Goal: Transaction & Acquisition: Book appointment/travel/reservation

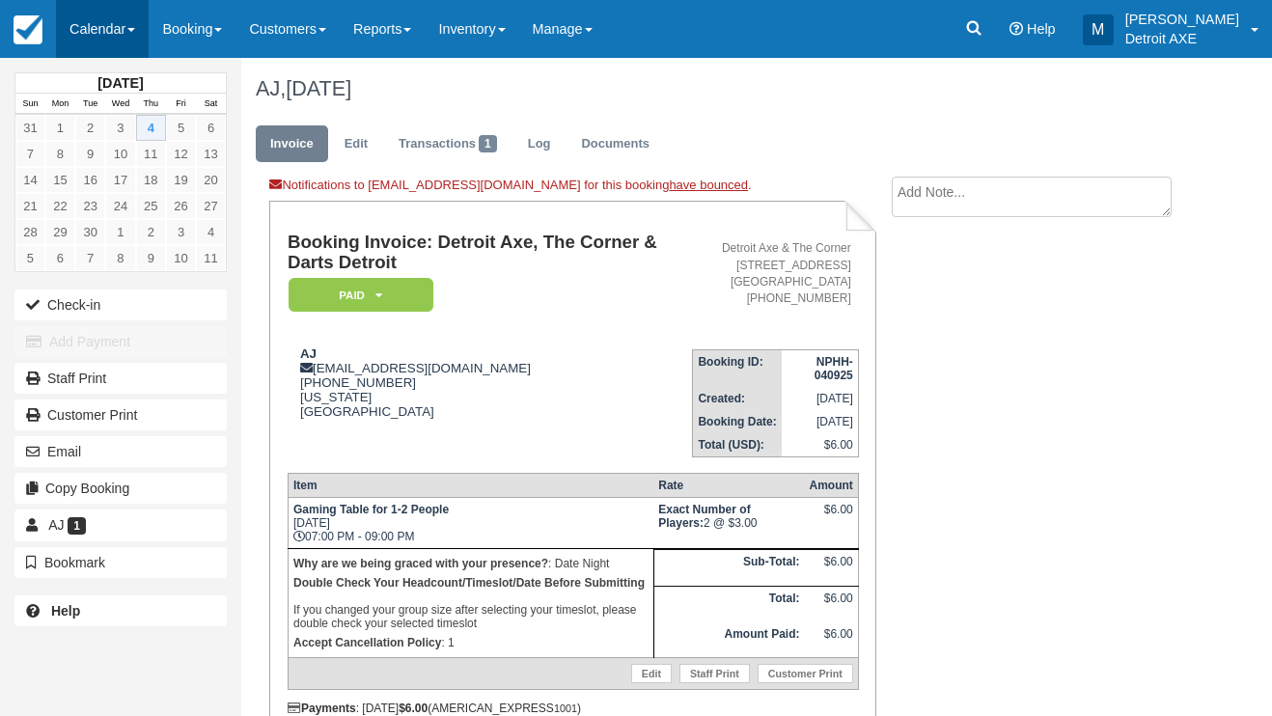
click at [73, 48] on link "Calendar" at bounding box center [102, 29] width 93 height 58
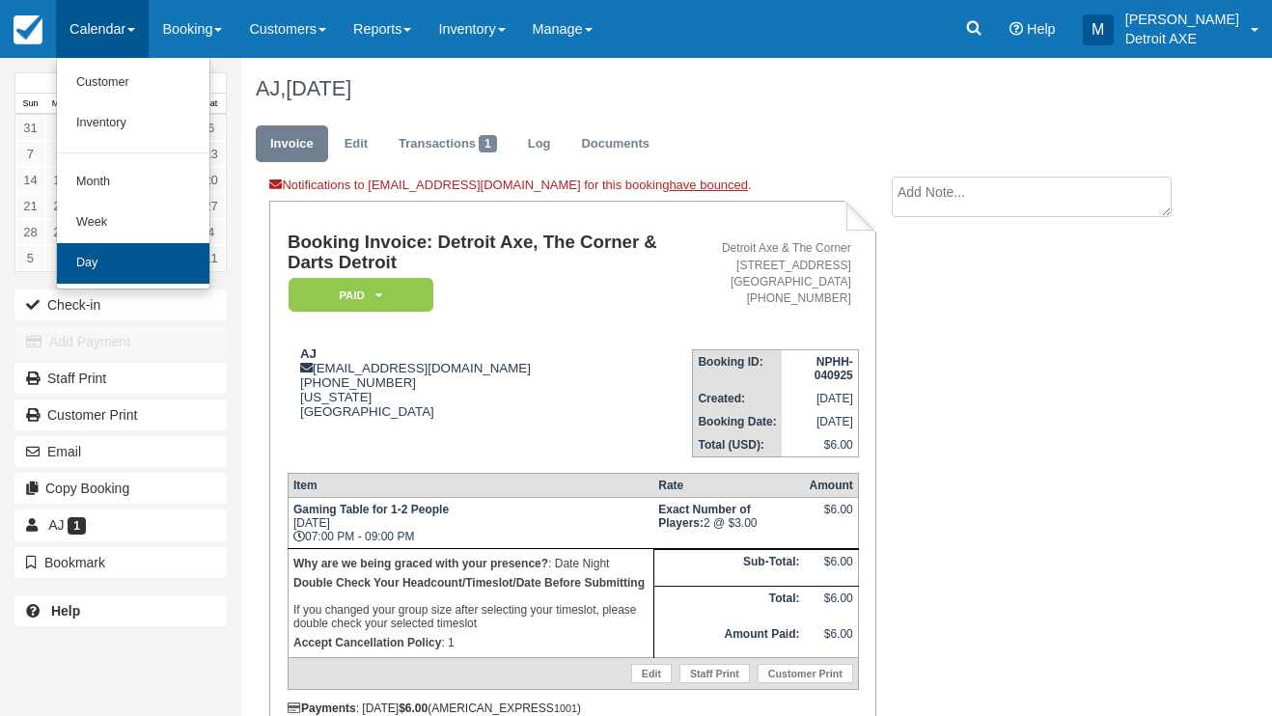
click at [145, 248] on link "Day" at bounding box center [133, 263] width 152 height 41
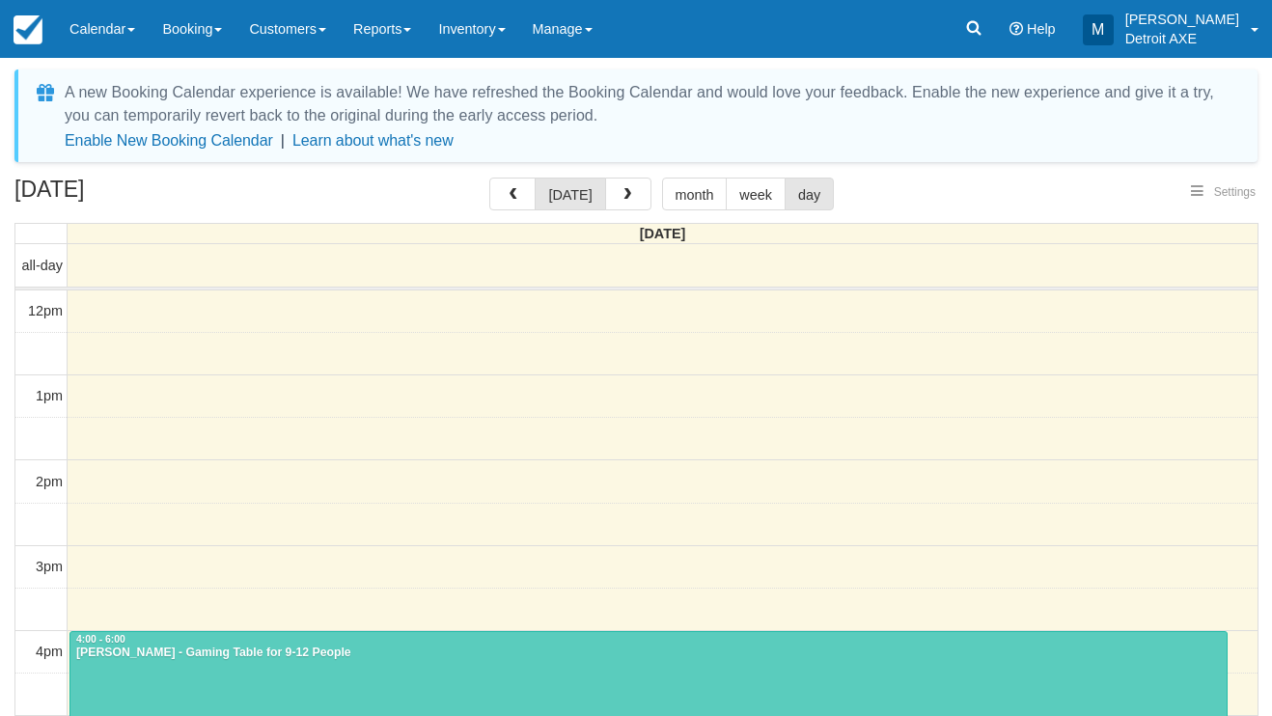
select select
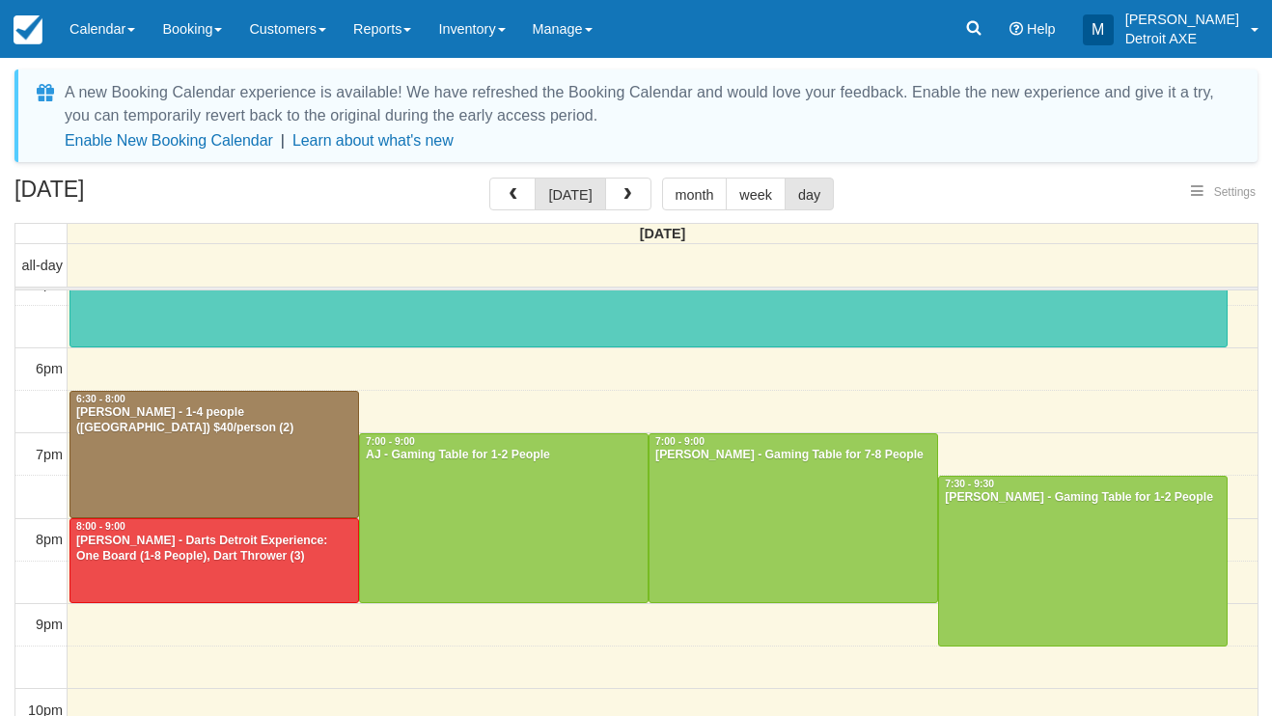
select select
click at [312, 560] on div "[PERSON_NAME] - Darts Detroit Experience: One Board (1-8 People), Dart Thrower …" at bounding box center [214, 549] width 278 height 31
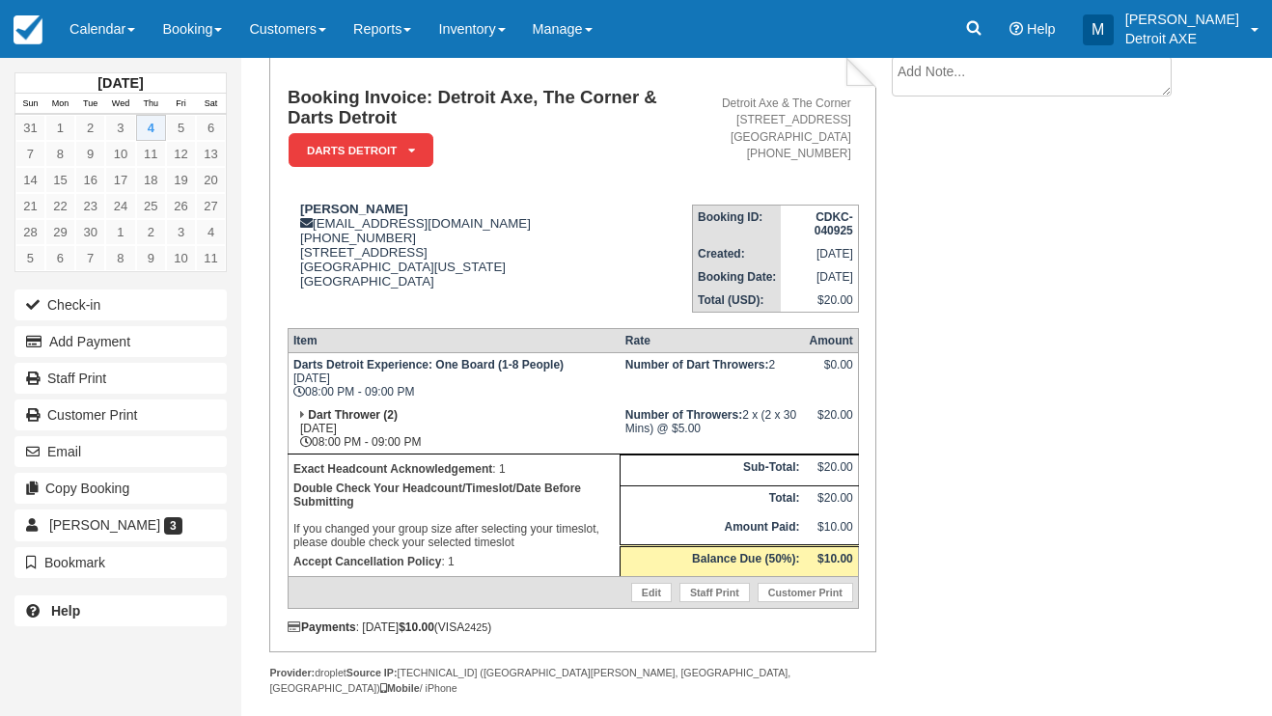
scroll to position [131, 0]
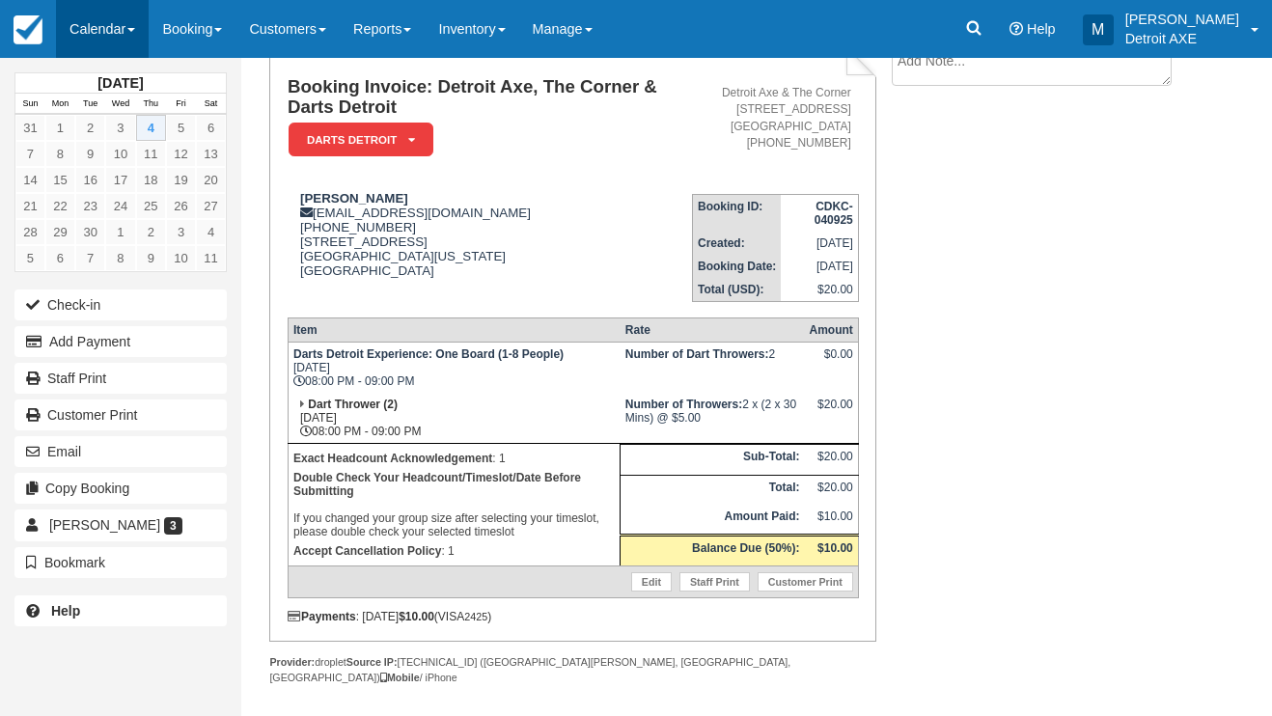
click at [129, 30] on link "Calendar" at bounding box center [102, 29] width 93 height 58
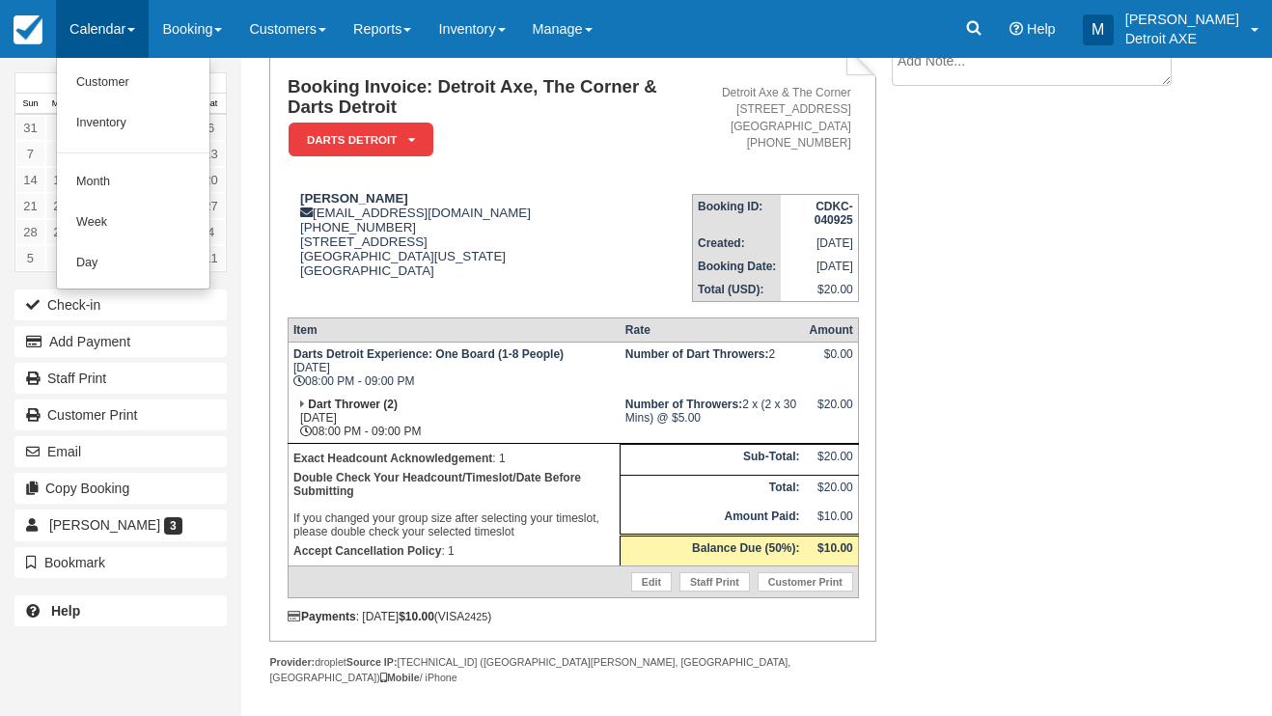
click at [128, 247] on link "Day" at bounding box center [133, 263] width 152 height 41
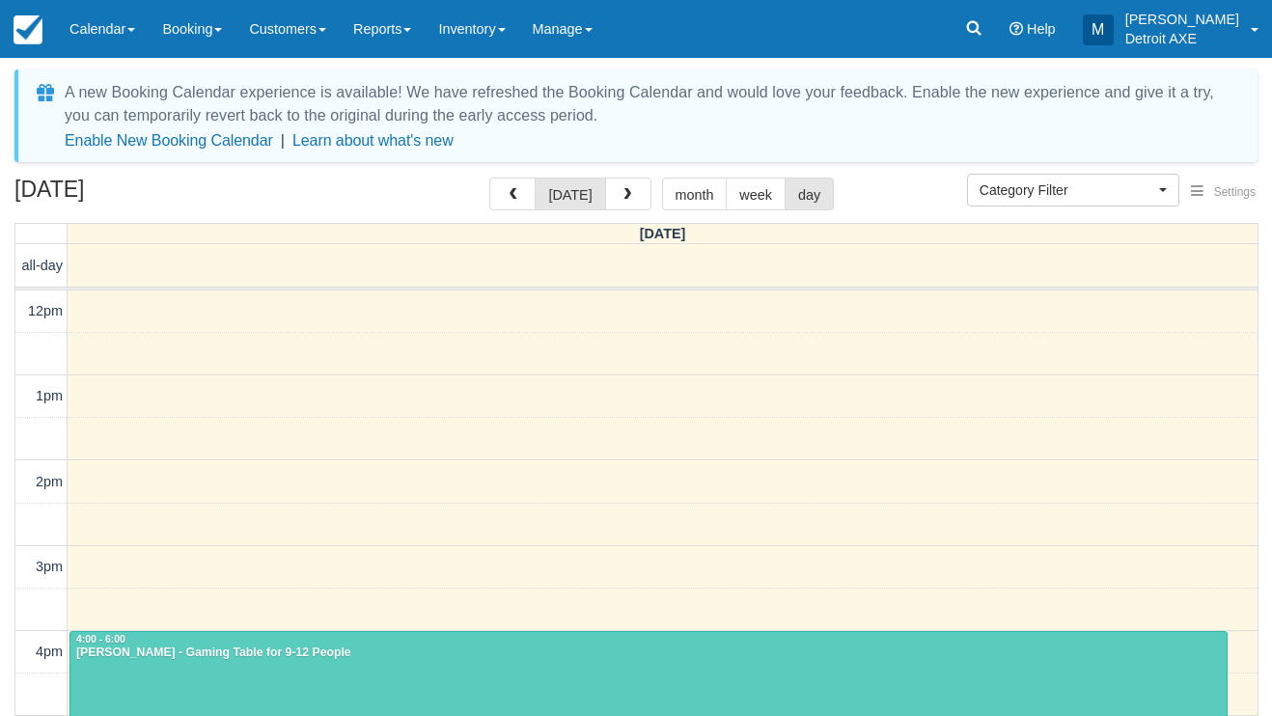
select select
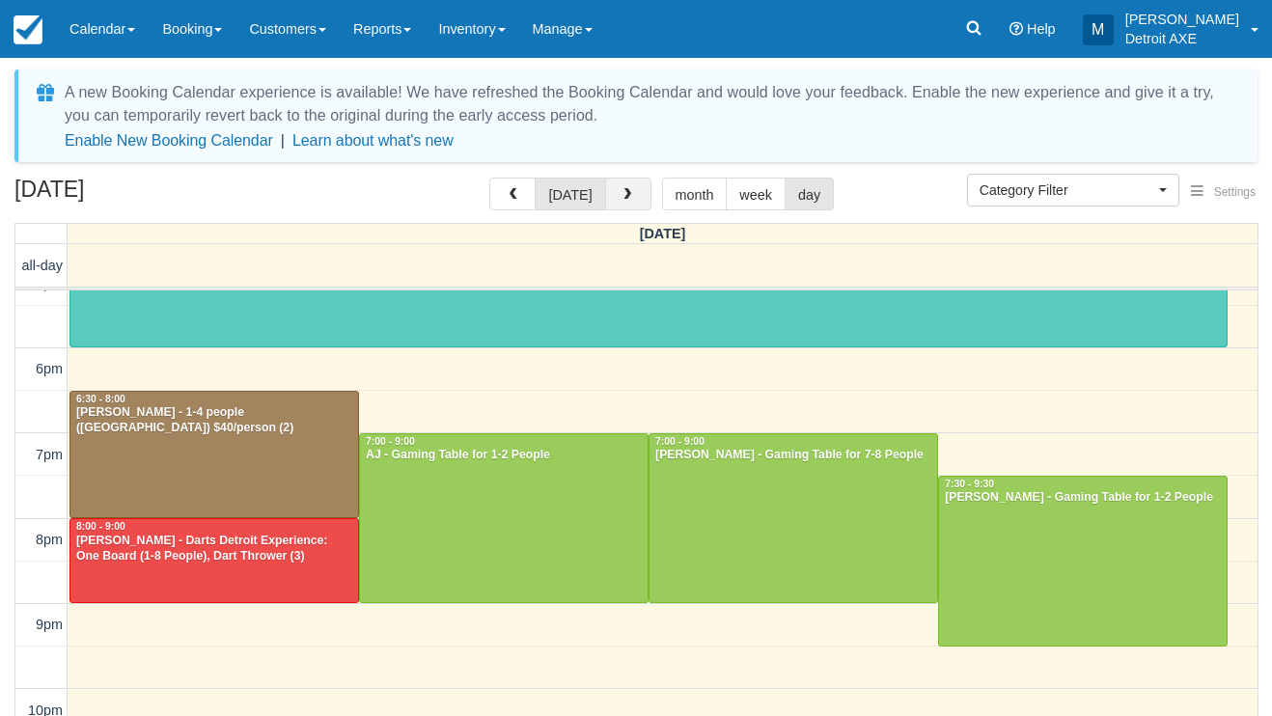
click at [618, 210] on button "button" at bounding box center [628, 194] width 46 height 33
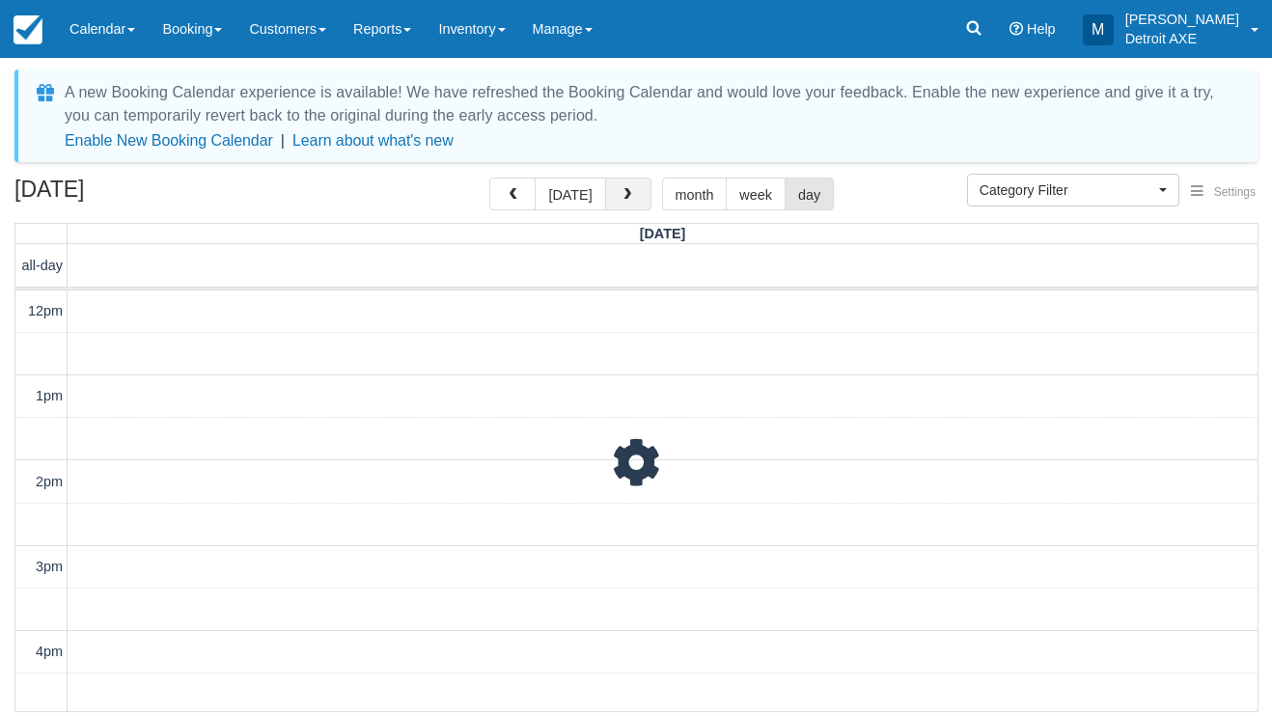
scroll to position [558, 0]
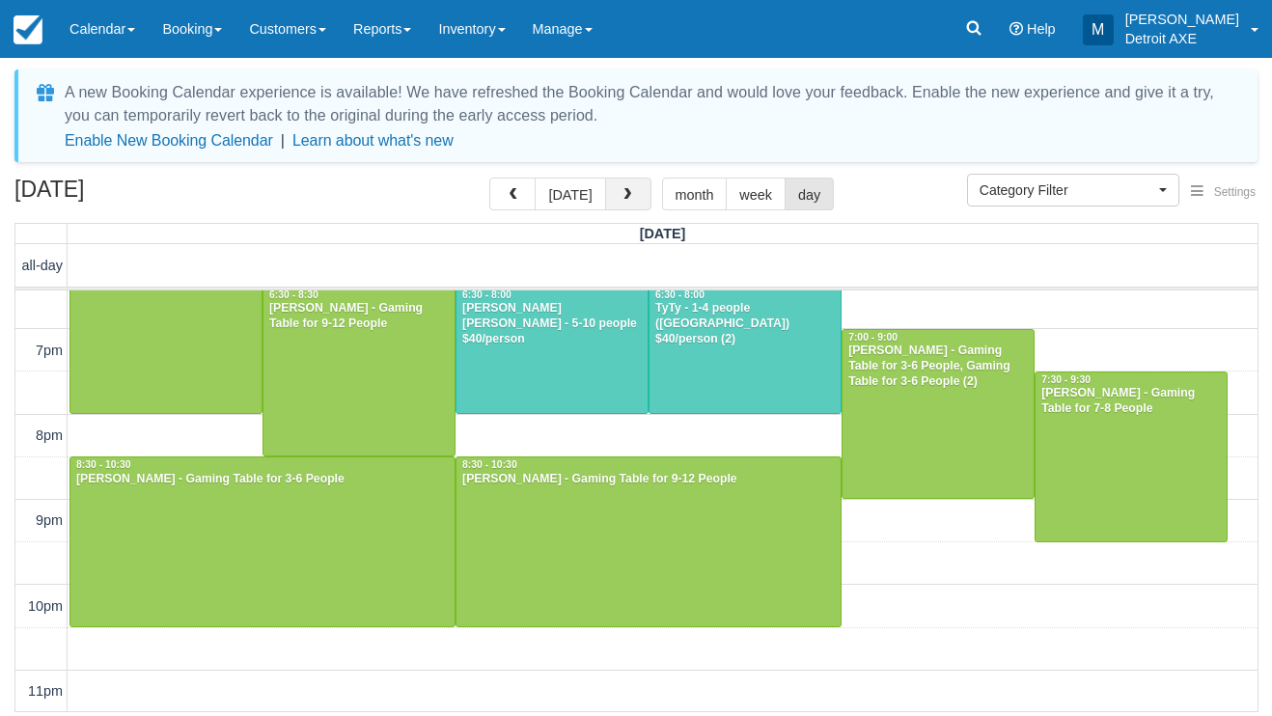
click at [618, 210] on button "button" at bounding box center [628, 194] width 46 height 33
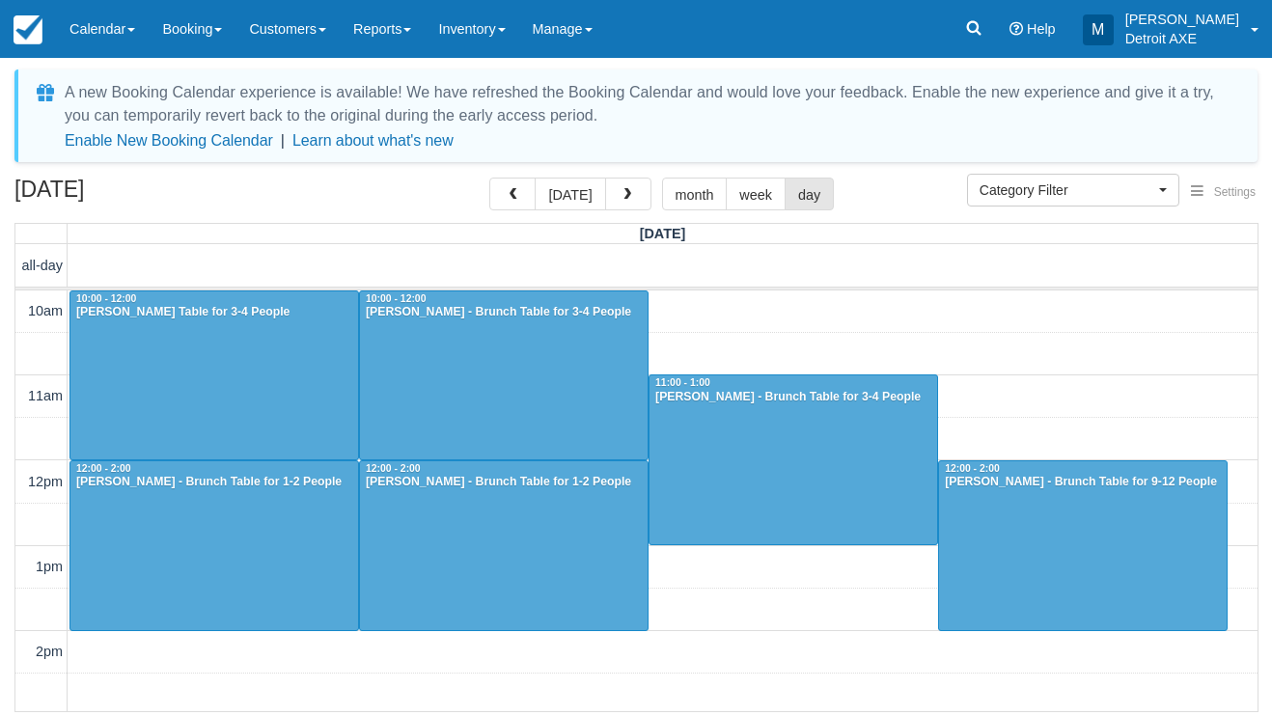
scroll to position [558, 0]
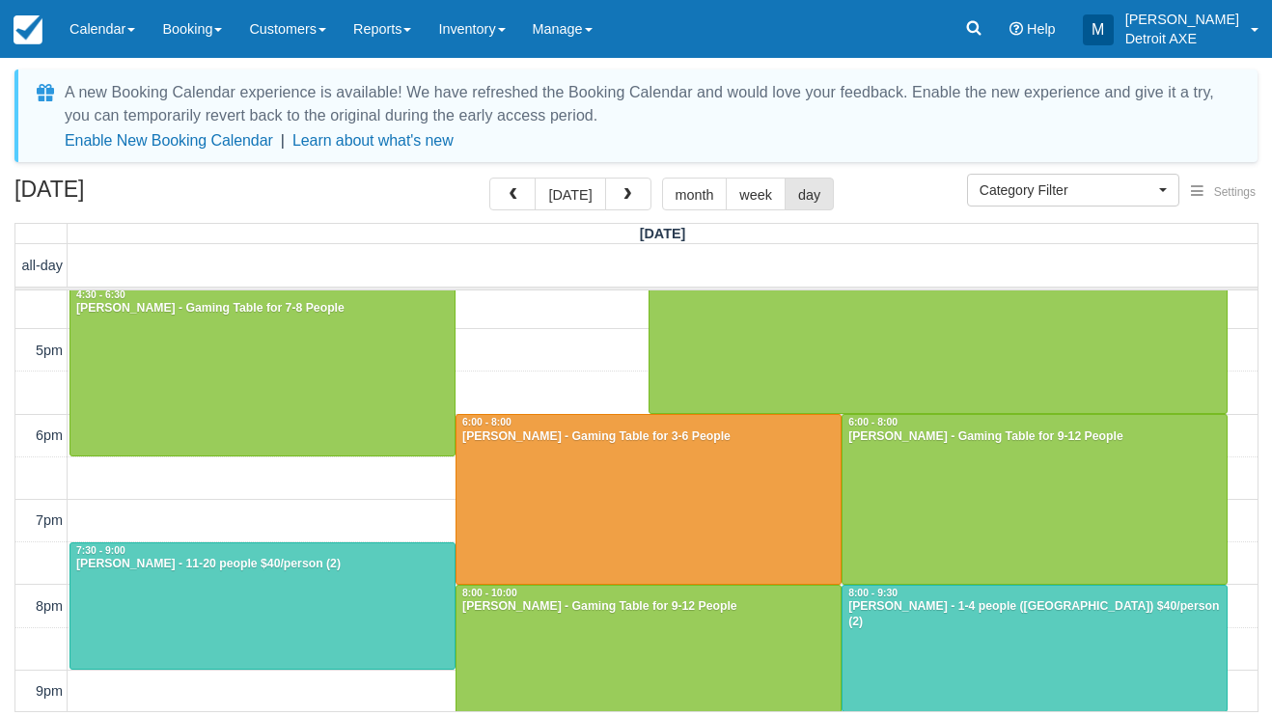
click at [350, 519] on div "10am 11am 12pm 1pm 2pm 3pm 4pm 5pm 6pm 7pm 8pm 9pm 10pm 11pm 10:00 - 12:00 Dian…" at bounding box center [636, 308] width 1242 height 1150
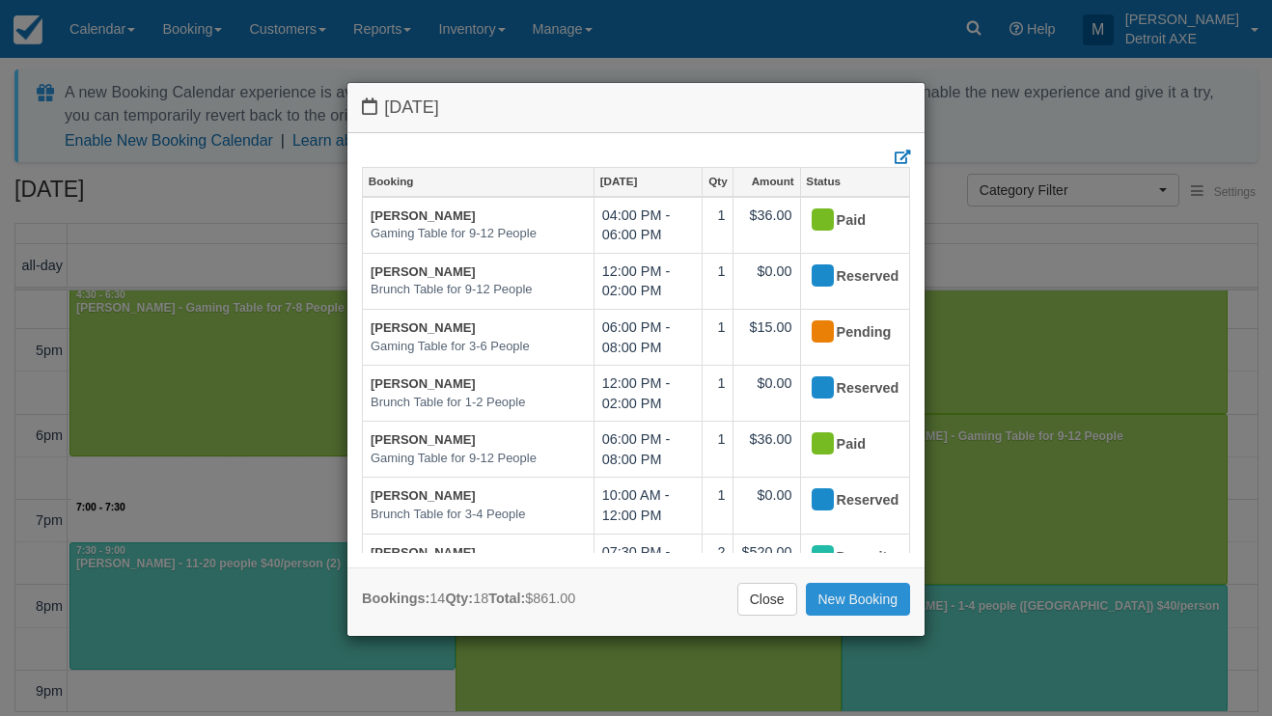
click at [880, 601] on link "New Booking" at bounding box center [858, 599] width 105 height 33
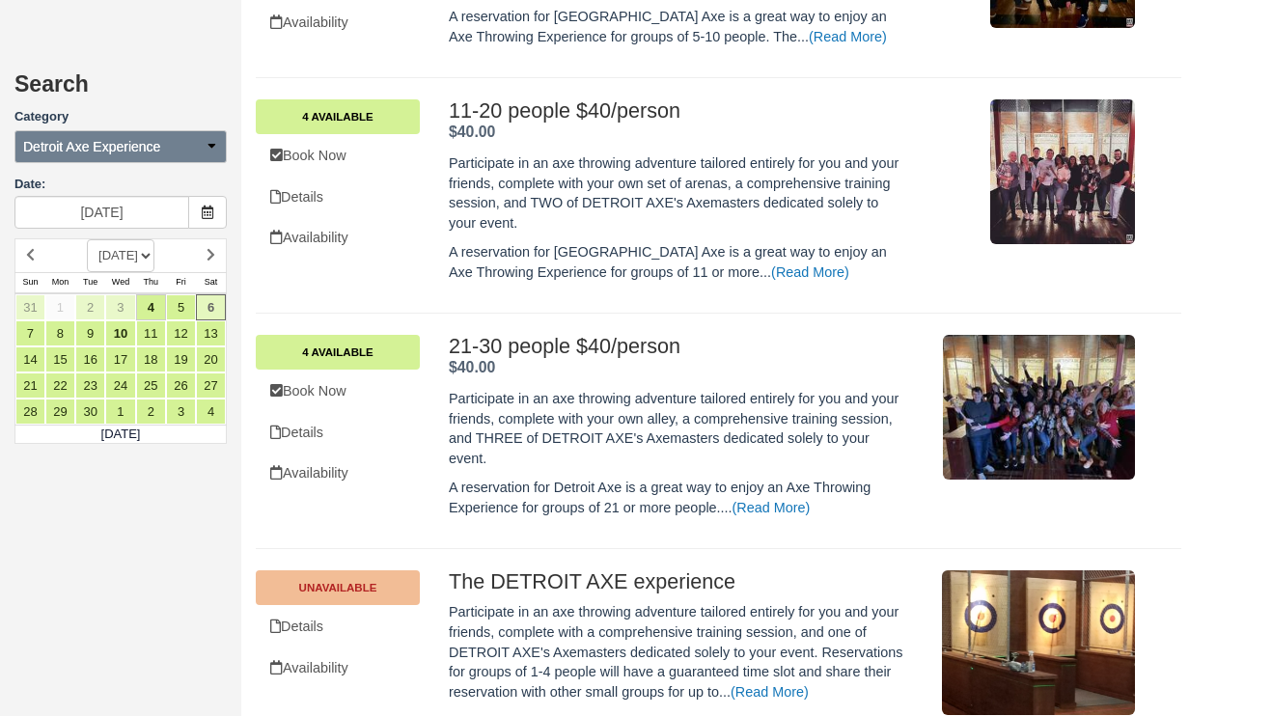
scroll to position [942, 0]
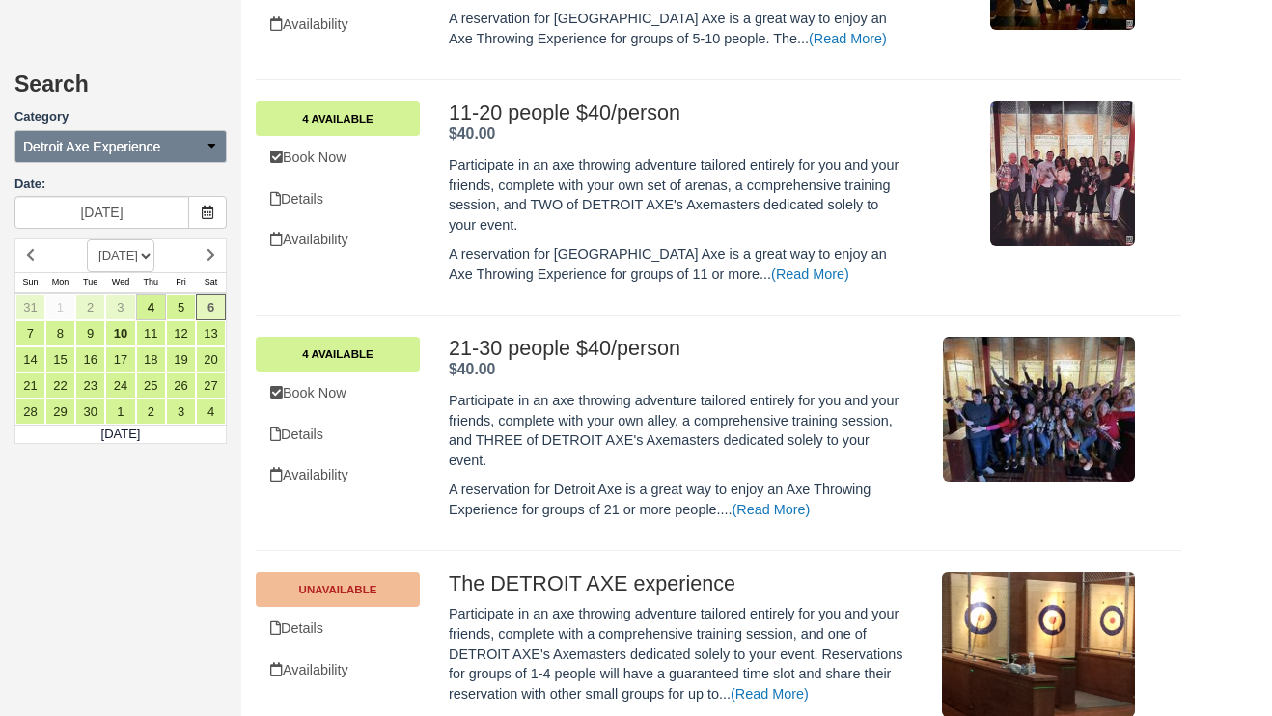
click at [159, 152] on span "Detroit Axe Experience" at bounding box center [91, 146] width 137 height 19
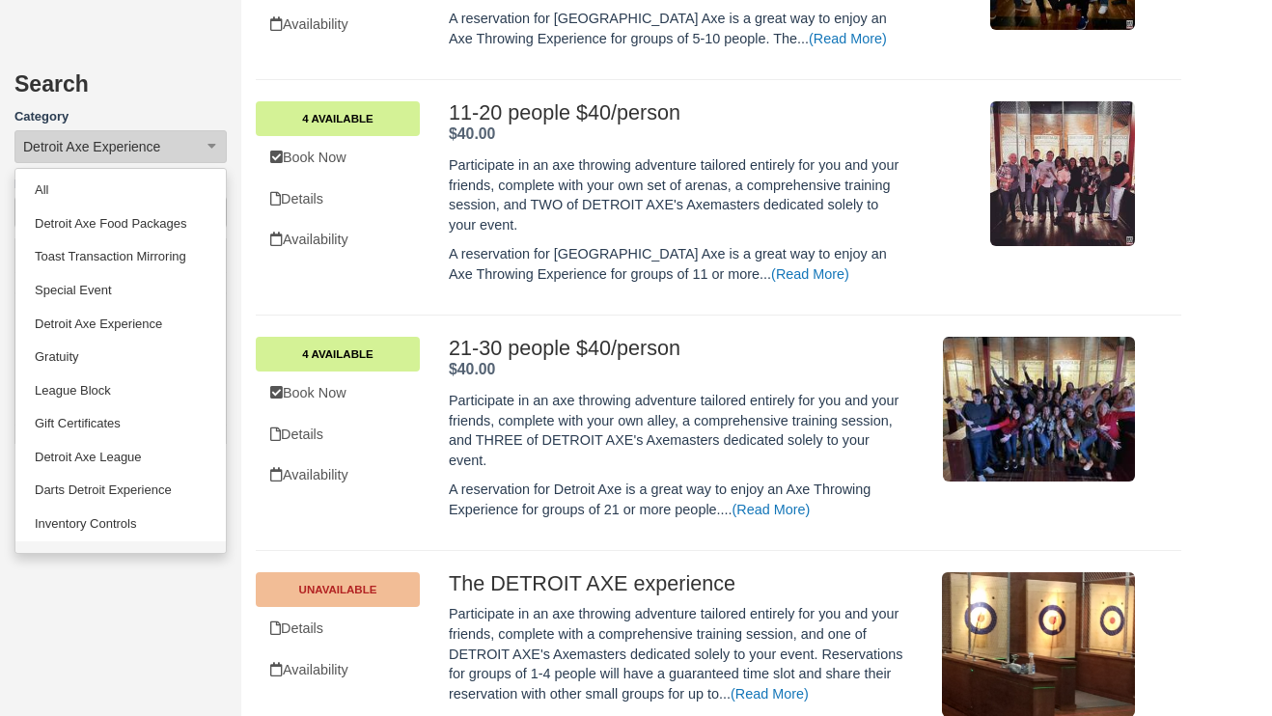
scroll to position [53, 0]
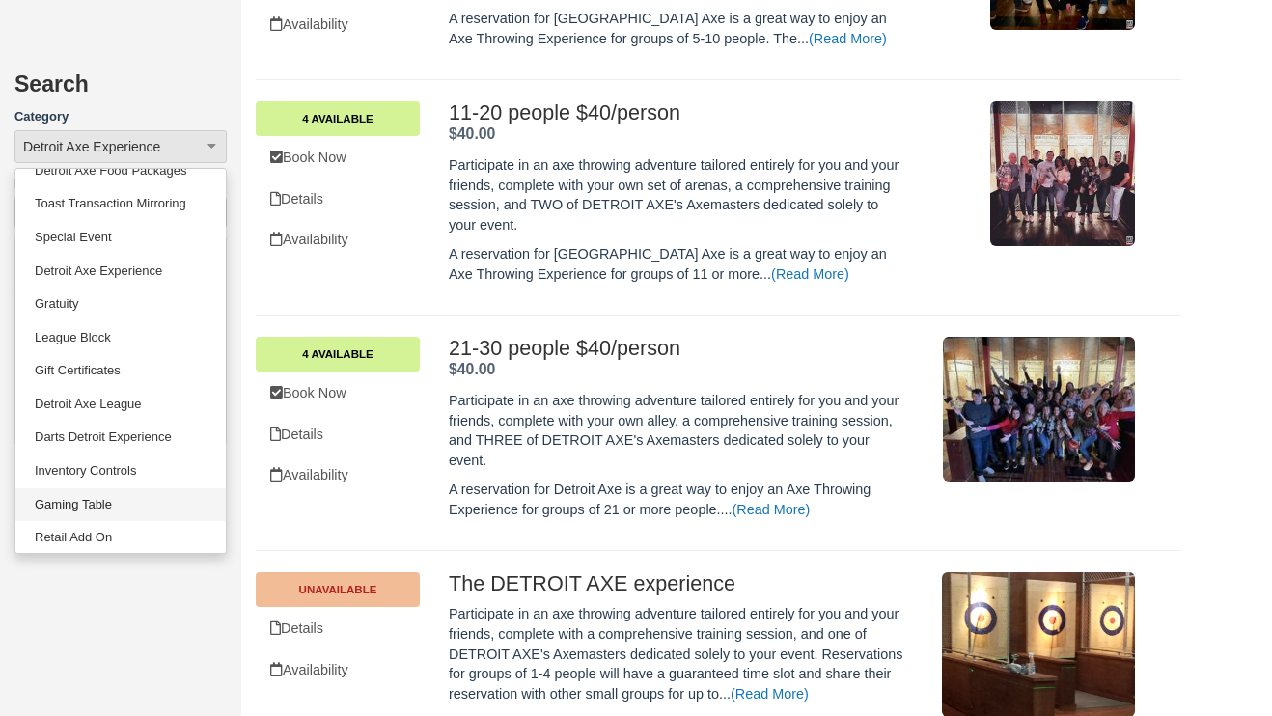
click at [98, 501] on link "Gaming Table" at bounding box center [120, 505] width 210 height 34
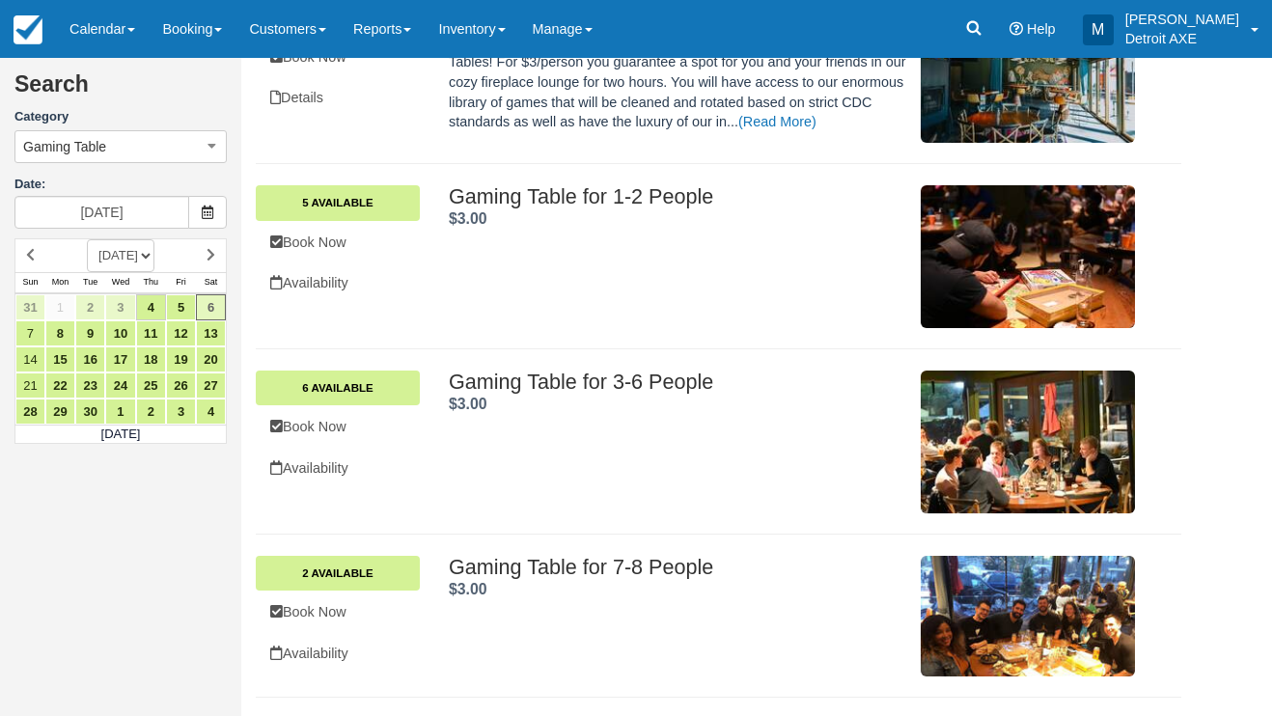
scroll to position [304, 0]
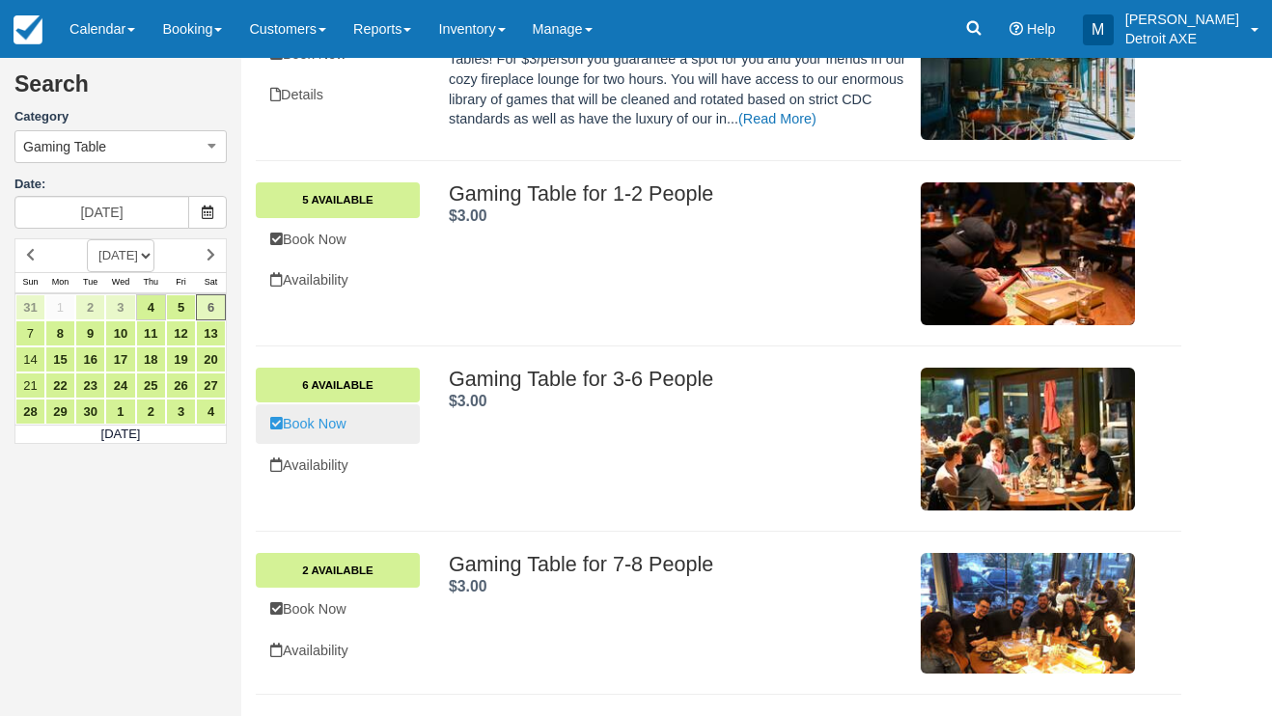
click at [337, 409] on link "Book Now" at bounding box center [338, 424] width 164 height 40
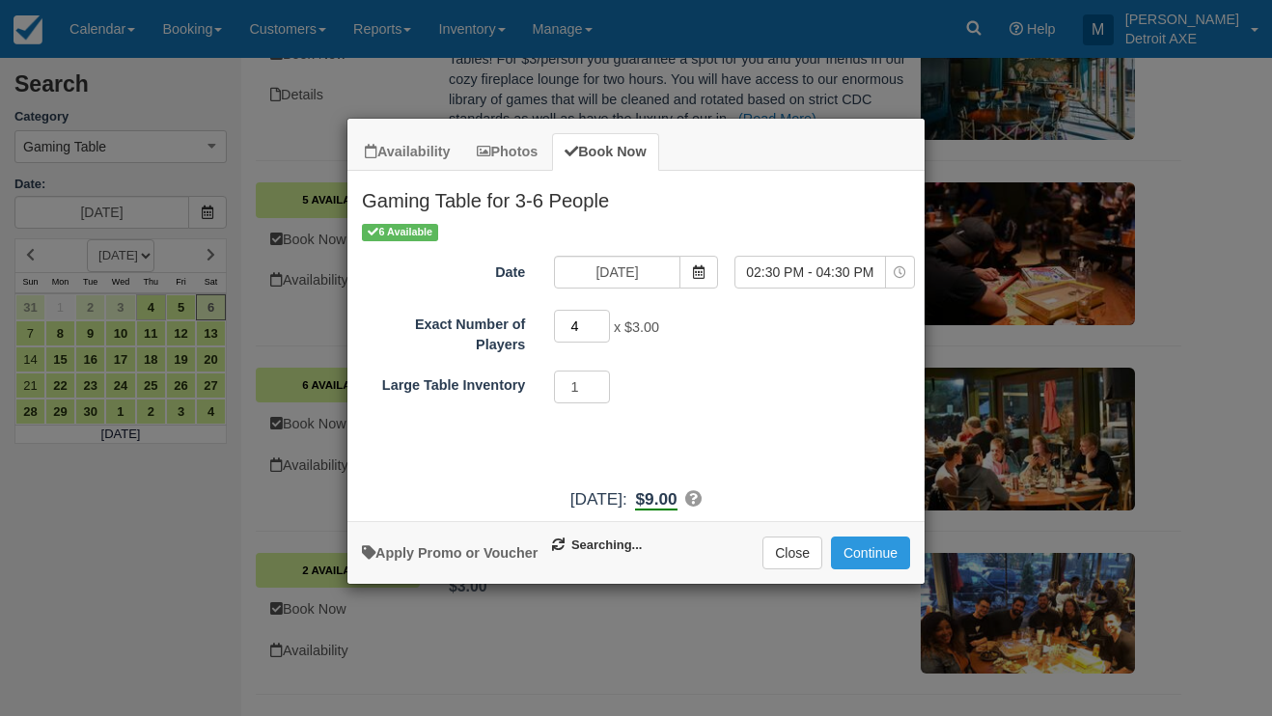
click at [600, 320] on input "4" at bounding box center [582, 326] width 56 height 33
click at [600, 320] on input "5" at bounding box center [582, 326] width 56 height 33
type input "6"
click at [600, 320] on input "6" at bounding box center [582, 326] width 56 height 33
click at [745, 266] on span "02:30 PM - 04:30 PM" at bounding box center [810, 271] width 150 height 19
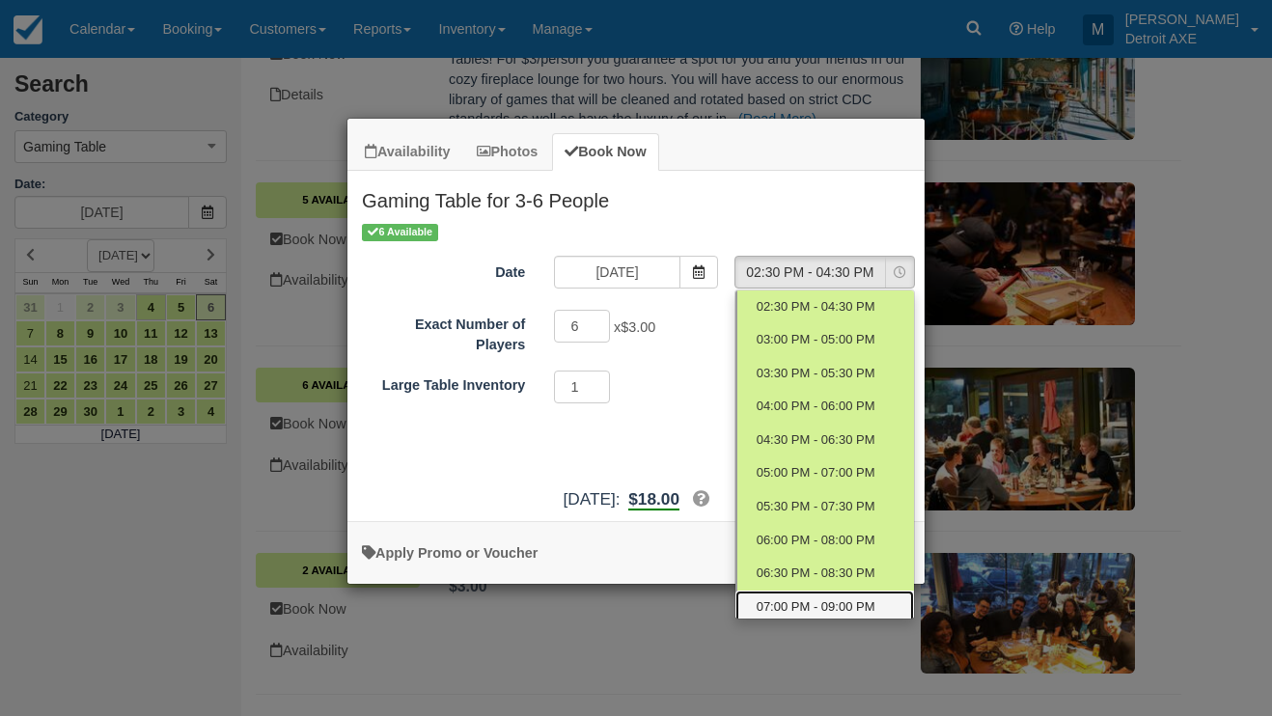
click at [784, 598] on span "07:00 PM - 09:00 PM" at bounding box center [815, 607] width 119 height 18
select select "9"
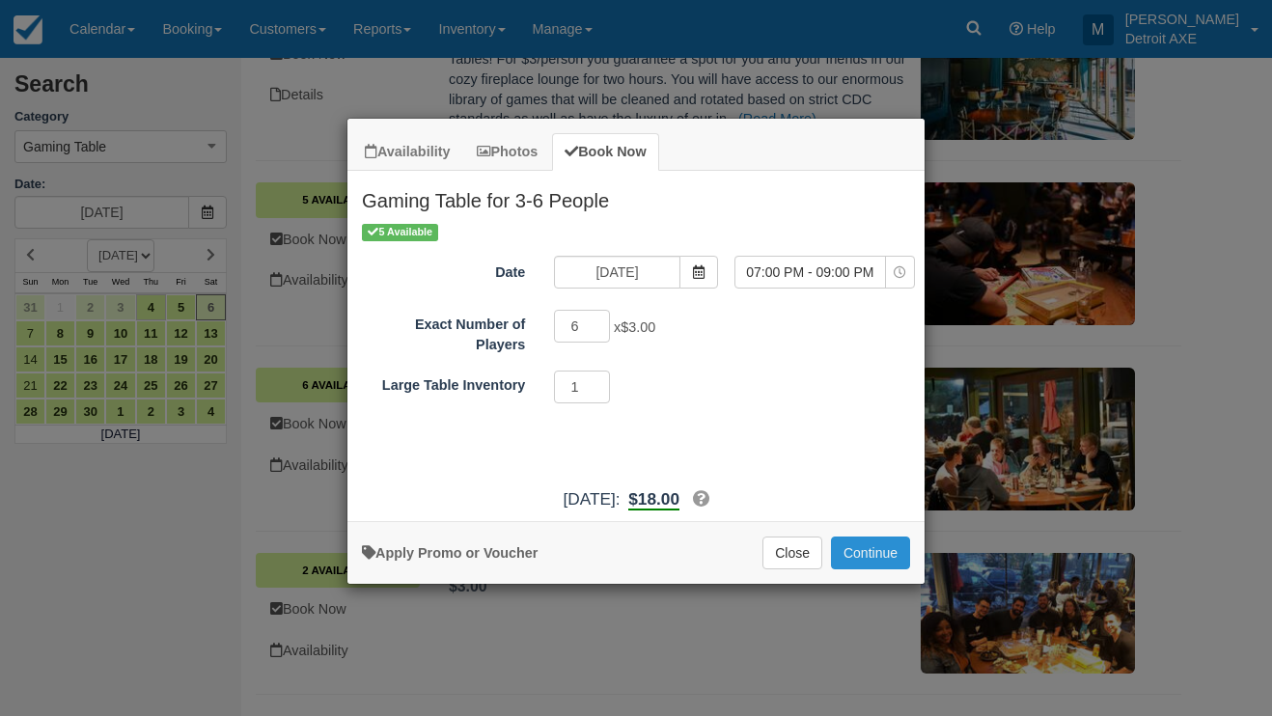
click at [872, 566] on button "Continue" at bounding box center [870, 552] width 79 height 33
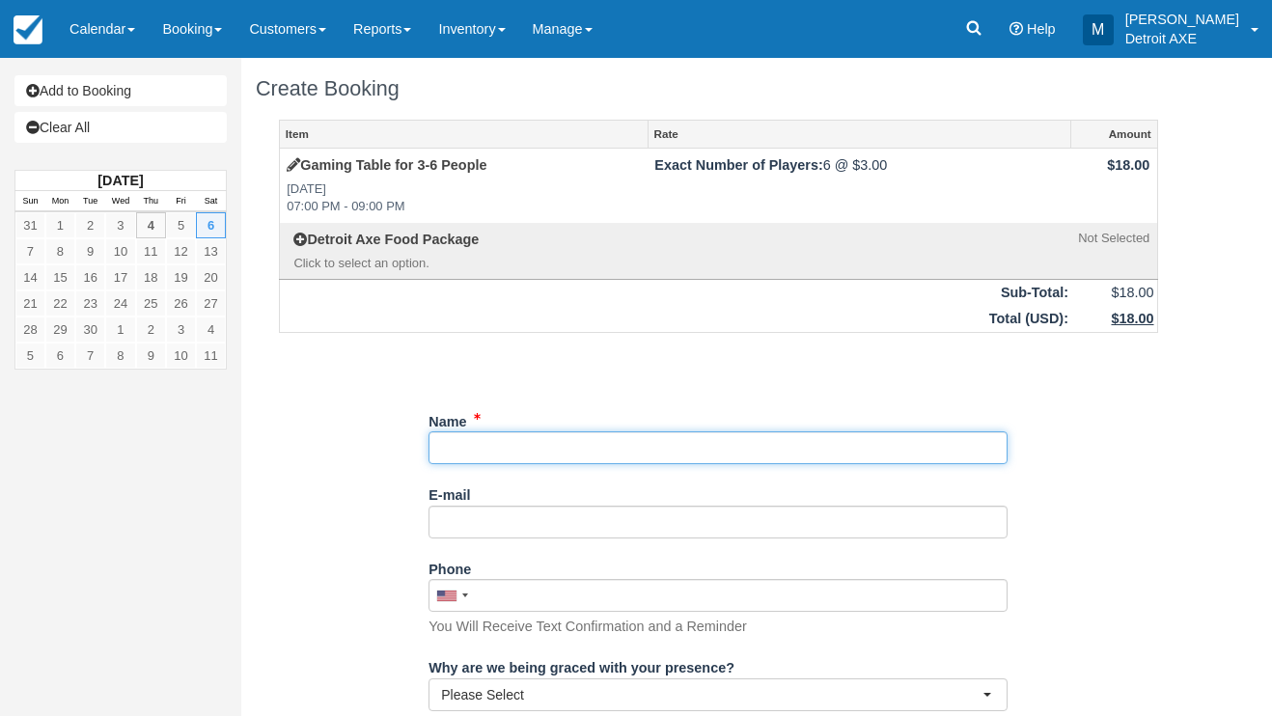
click at [660, 442] on input "Name" at bounding box center [717, 447] width 579 height 33
type input "[PERSON_NAME]"
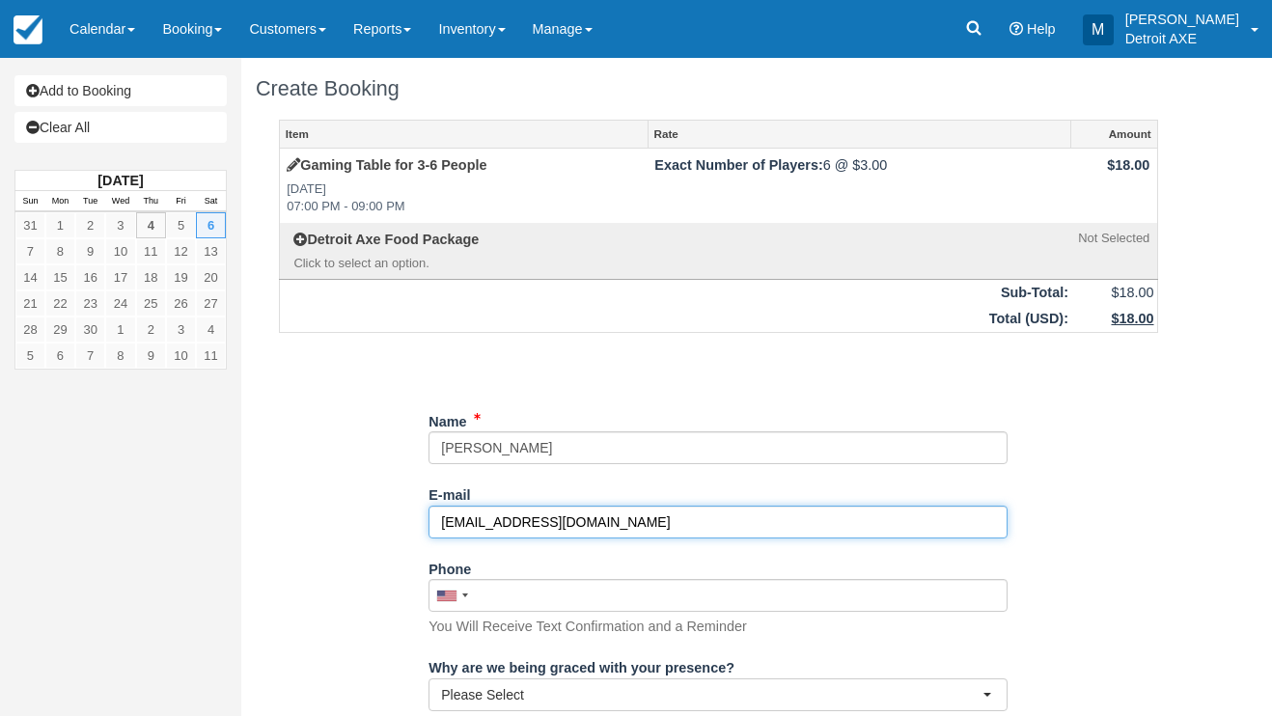
type input "[EMAIL_ADDRESS][DOMAIN_NAME]"
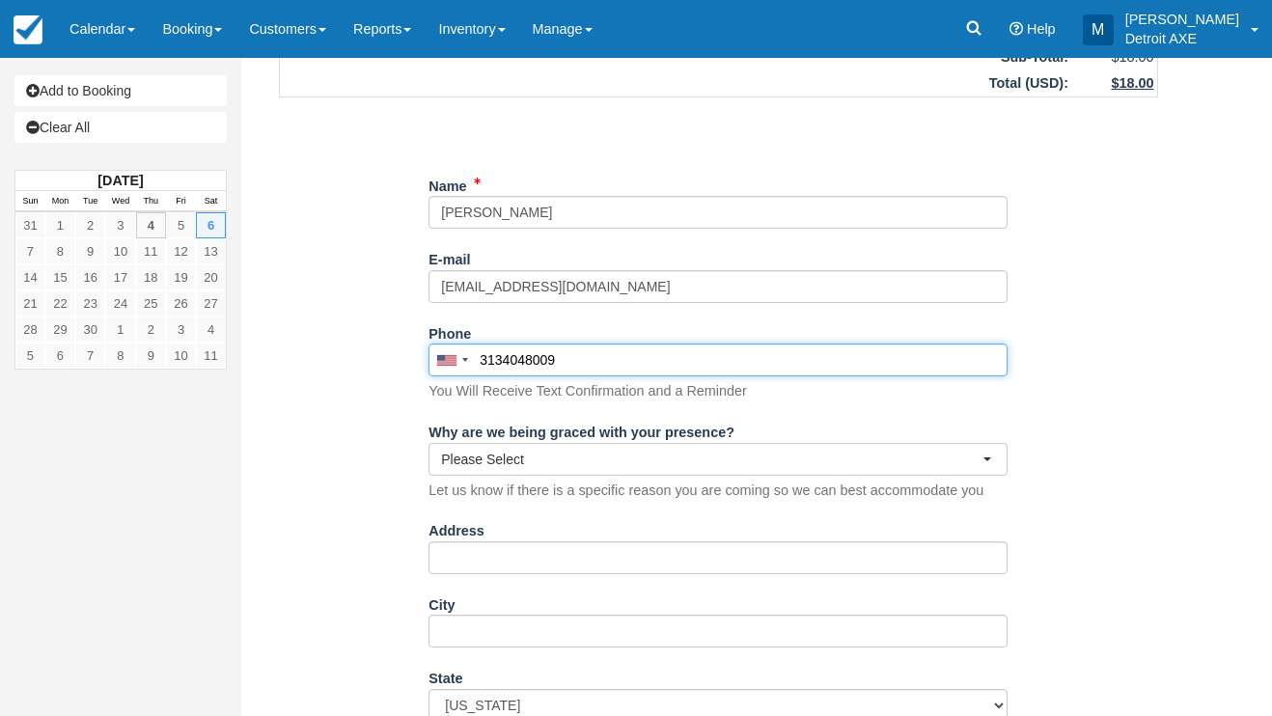
scroll to position [241, 0]
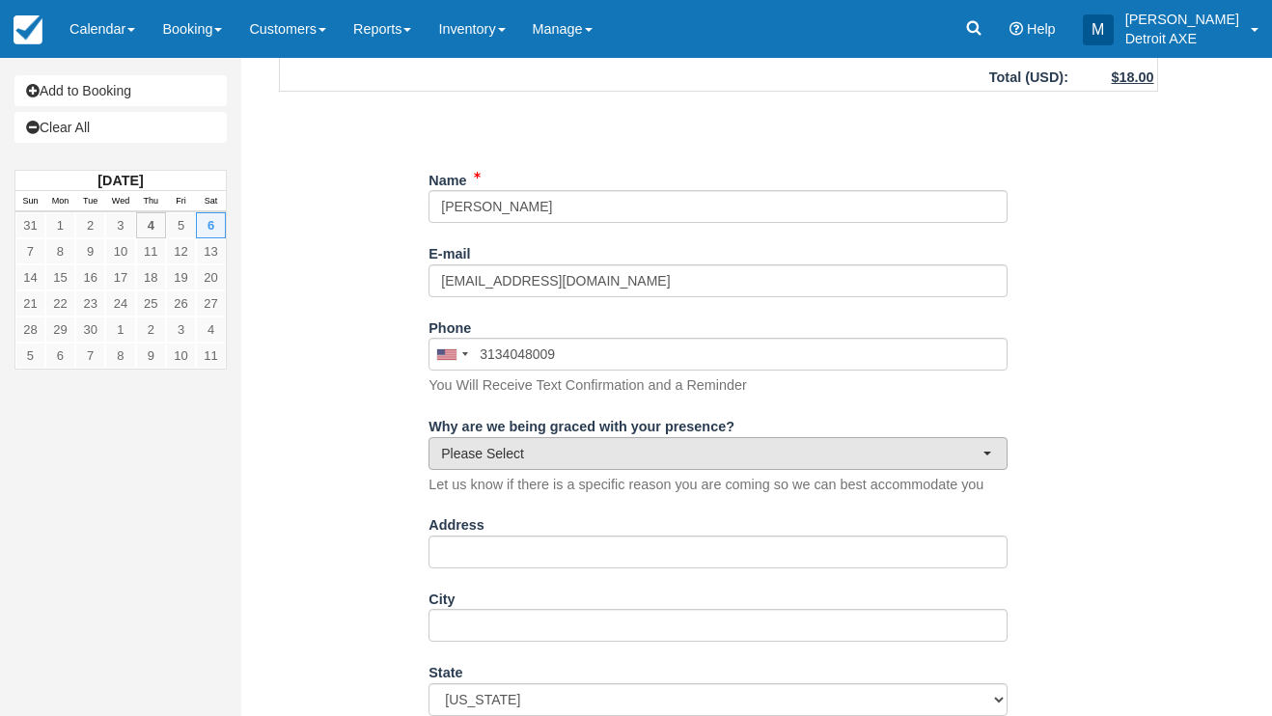
type input "(313) 404-8009"
click at [641, 453] on span "Please Select" at bounding box center [711, 453] width 541 height 19
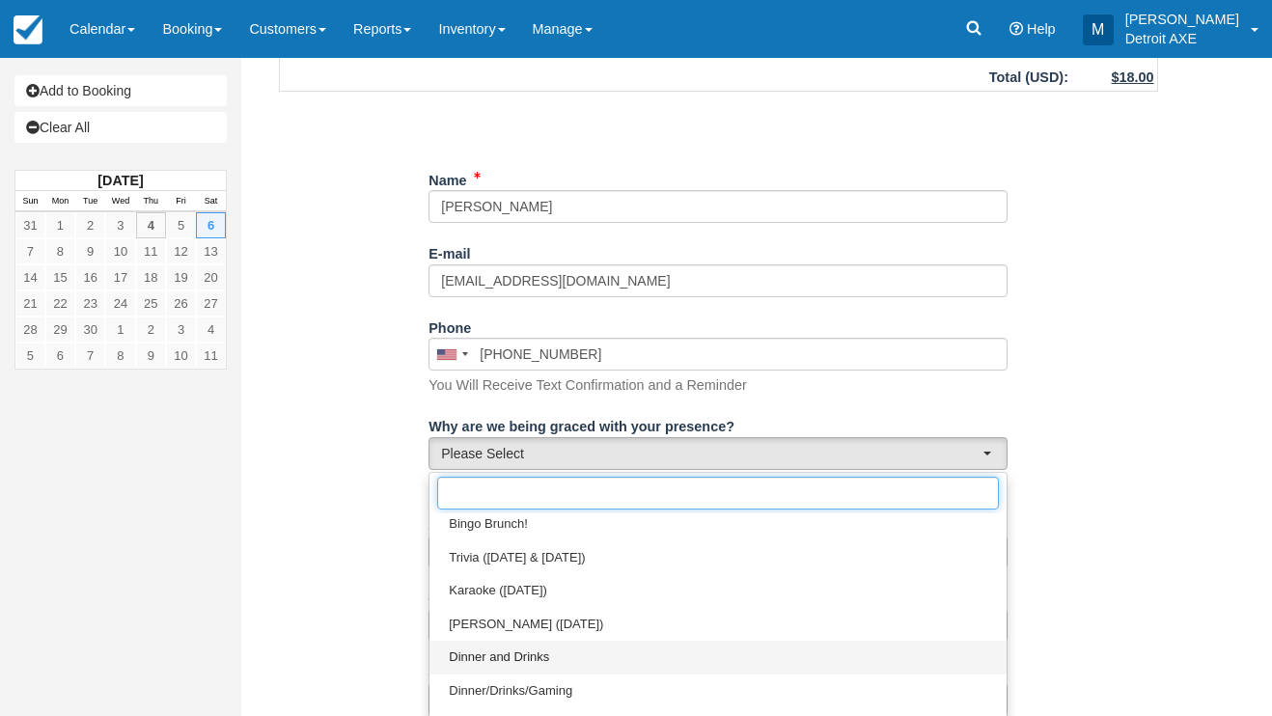
scroll to position [33, 0]
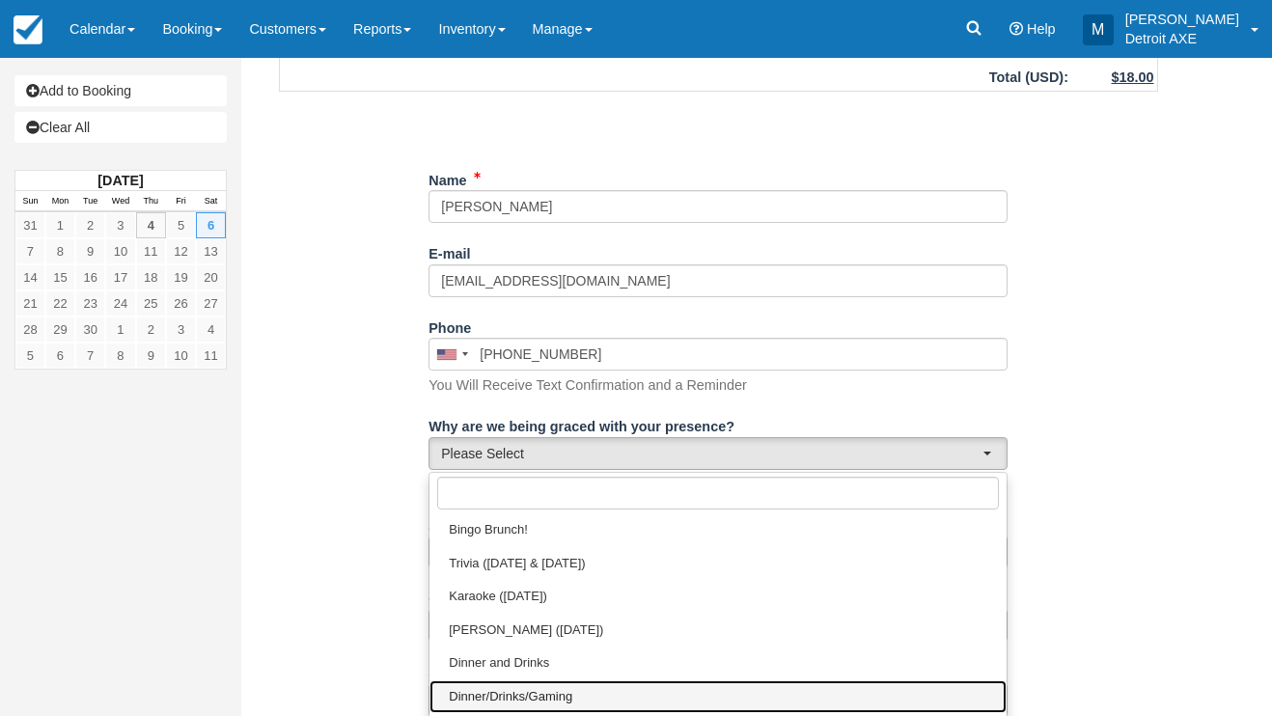
click at [591, 686] on link "Dinner/Drinks/Gaming" at bounding box center [717, 697] width 577 height 34
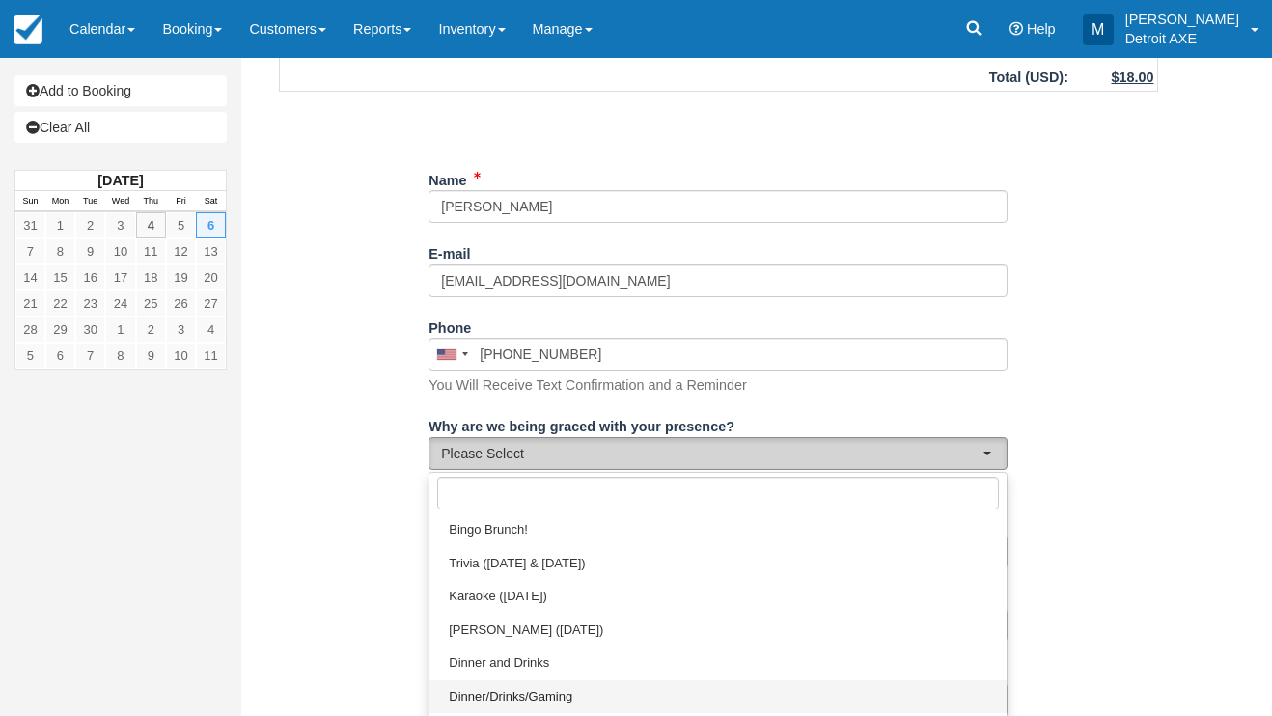
select select "Dinner/Drinks/Gaming"
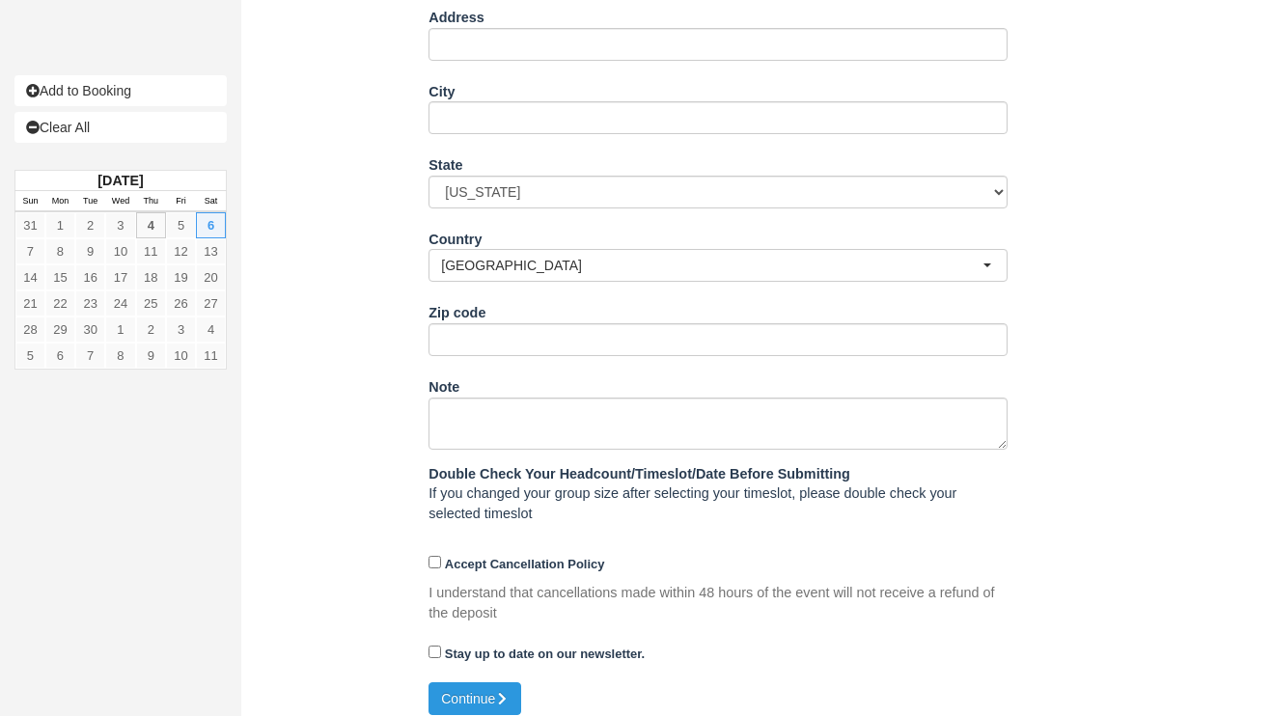
scroll to position [748, 0]
click at [462, 558] on strong "Accept Cancellation Policy" at bounding box center [525, 565] width 160 height 14
click at [441, 557] on input "Accept Cancellation Policy" at bounding box center [434, 563] width 13 height 13
checkbox input "true"
click at [470, 689] on button "Continue" at bounding box center [474, 699] width 93 height 33
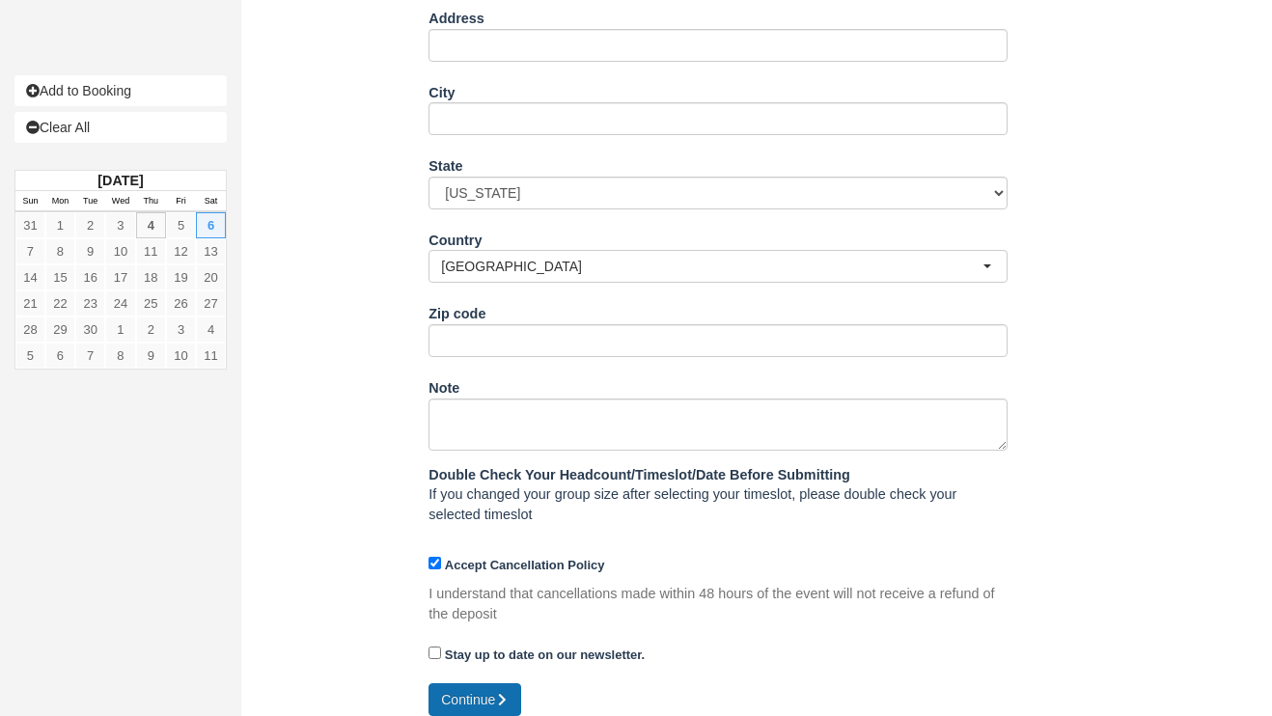
type input "+13134048009"
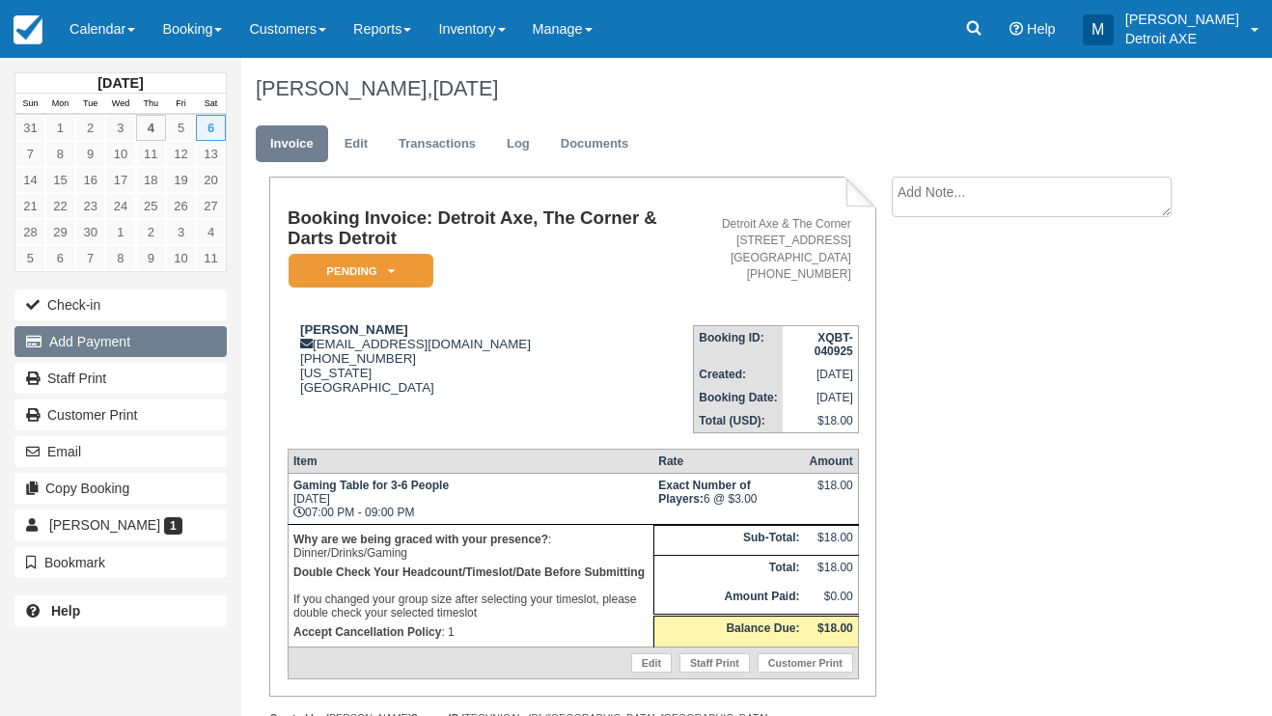
click at [160, 339] on button "Add Payment" at bounding box center [120, 341] width 212 height 31
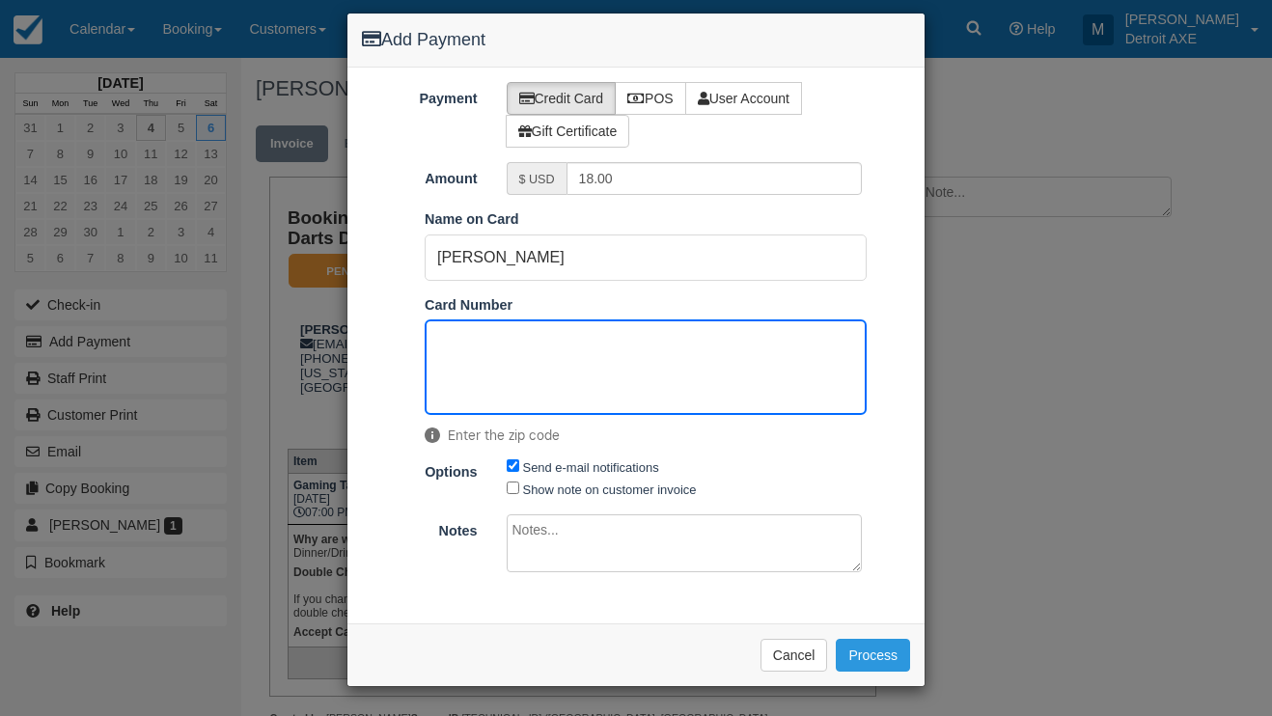
scroll to position [73, 0]
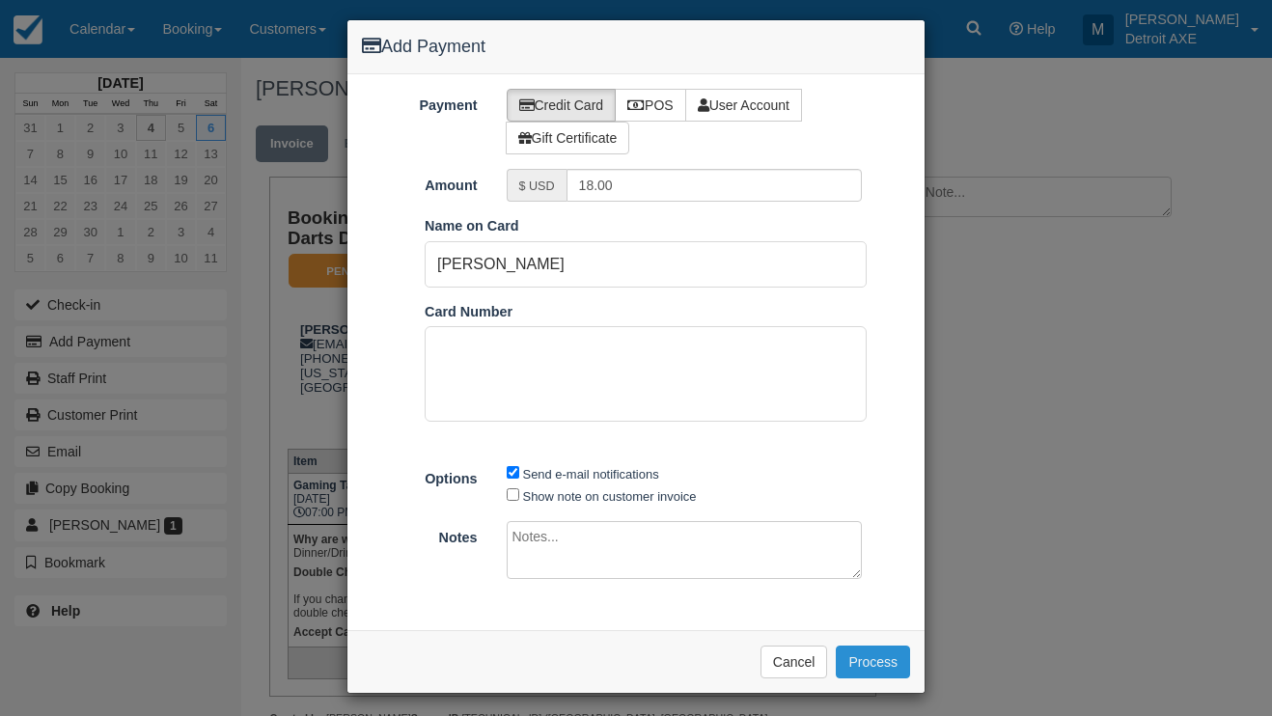
click at [889, 647] on button "Process" at bounding box center [873, 661] width 74 height 33
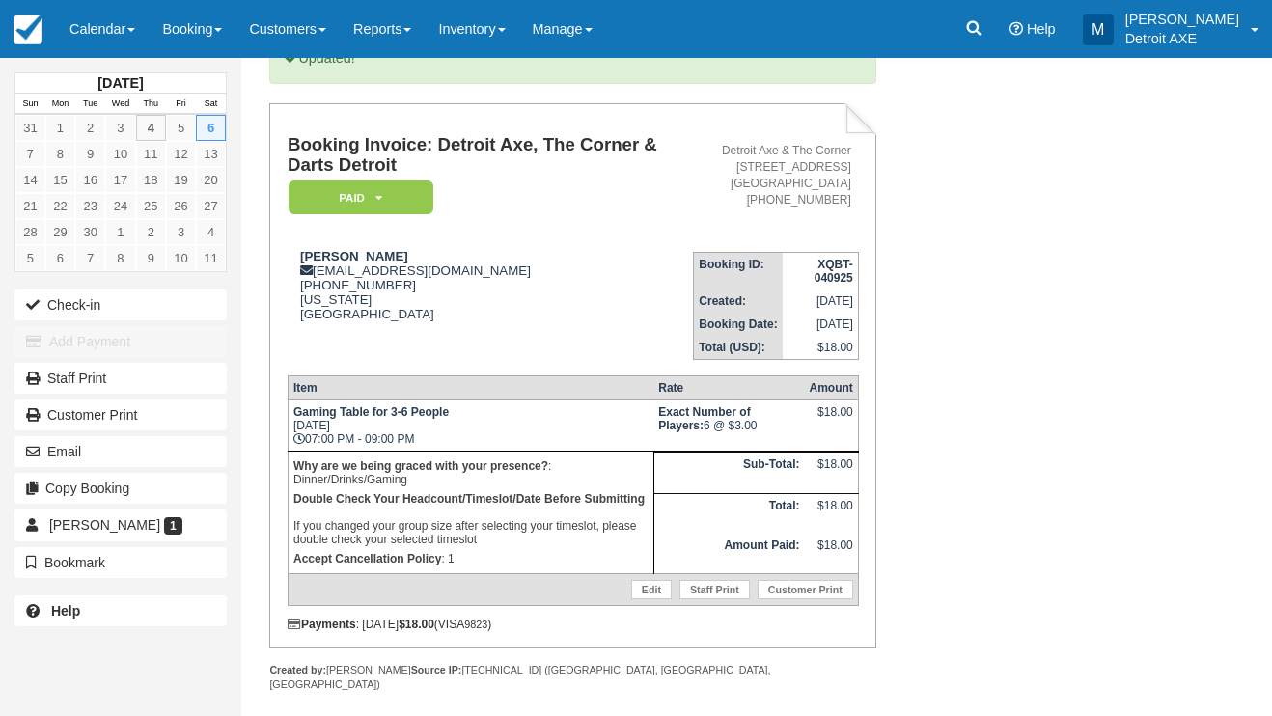
scroll to position [167, 0]
